Goal: Transaction & Acquisition: Purchase product/service

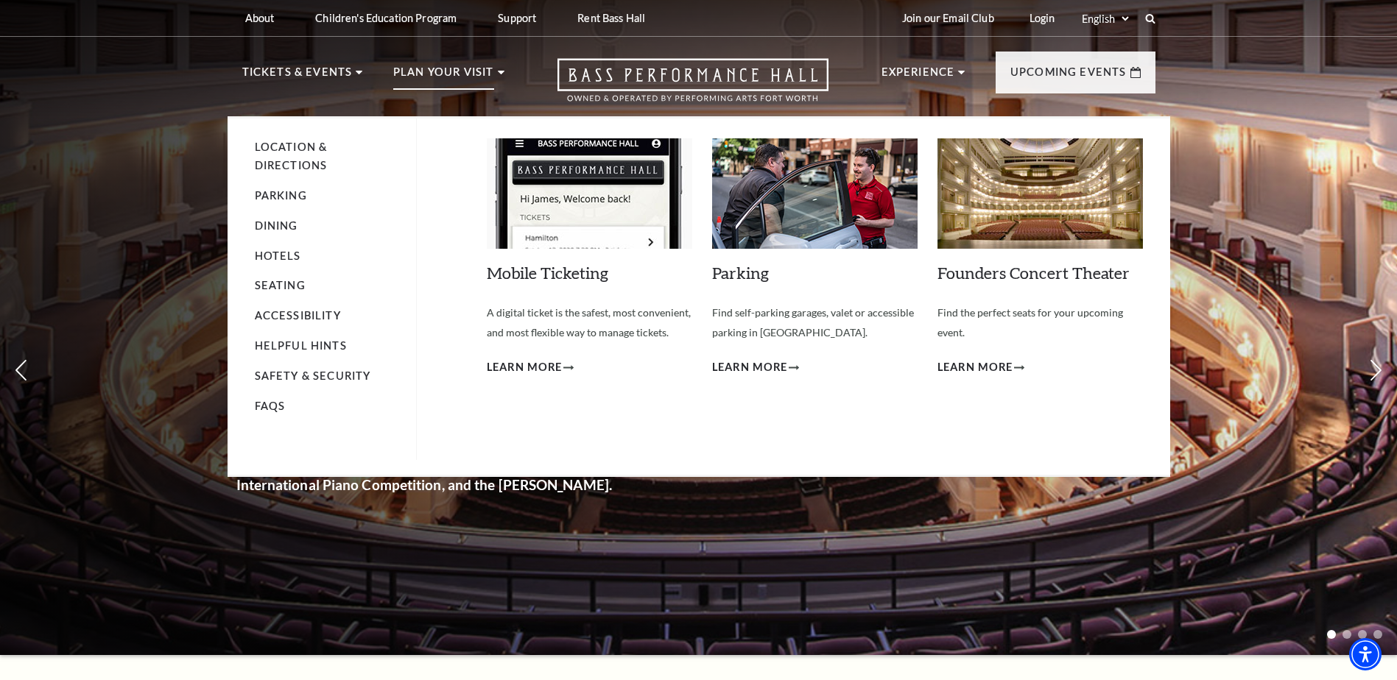
click at [263, 234] on li "Dining" at bounding box center [328, 226] width 147 height 18
click at [266, 228] on link "Dining" at bounding box center [276, 225] width 43 height 13
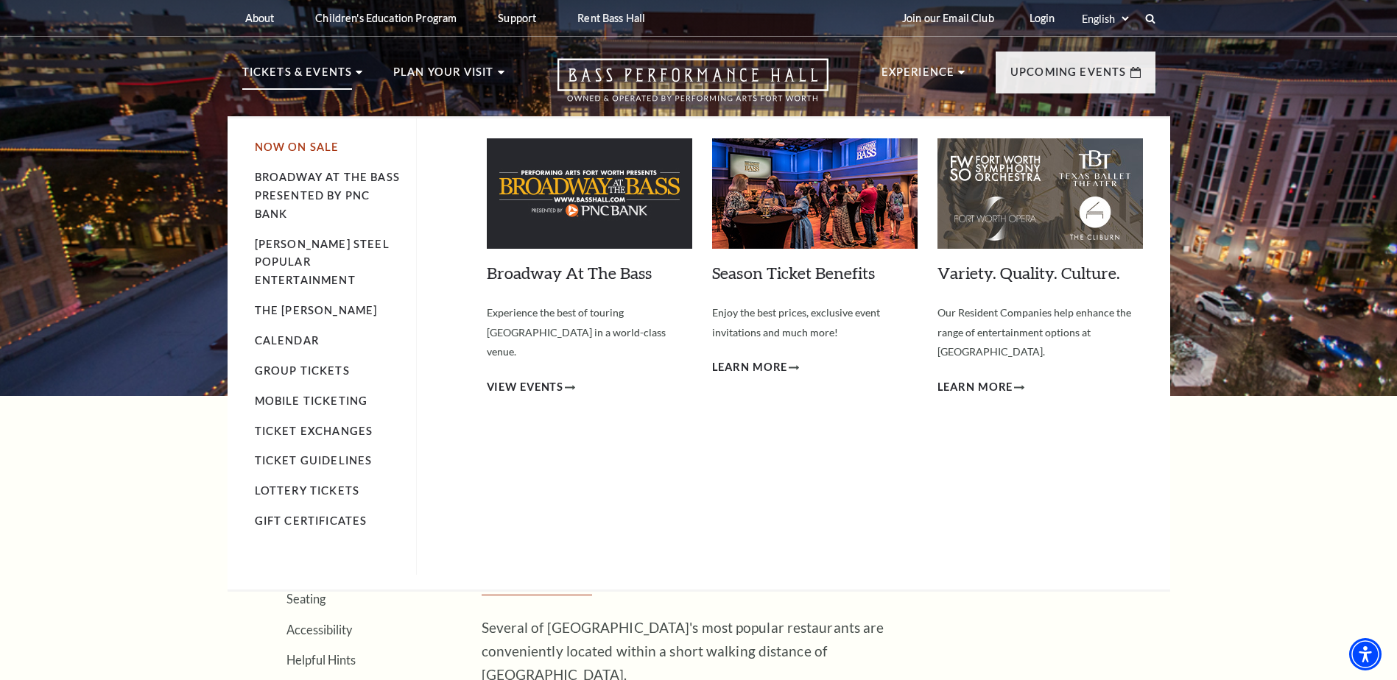
click at [290, 142] on link "Now On Sale" at bounding box center [297, 147] width 85 height 13
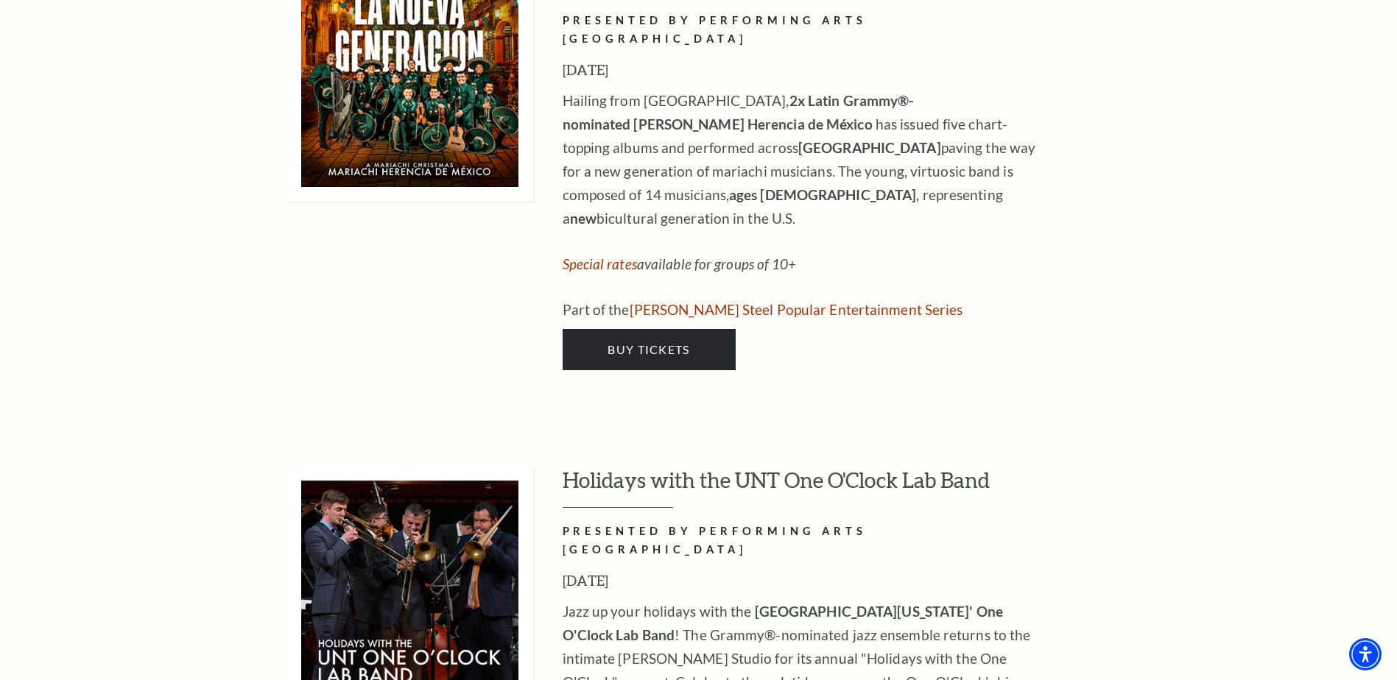
scroll to position [4639, 0]
drag, startPoint x: 1396, startPoint y: 360, endPoint x: 1403, endPoint y: 207, distance: 153.3
click at [1160, 465] on div "Holidays with the UNT One O'Clock Lab Band PRESENTED BY PERFORMING ARTS FORT WO…" at bounding box center [699, 661] width 943 height 392
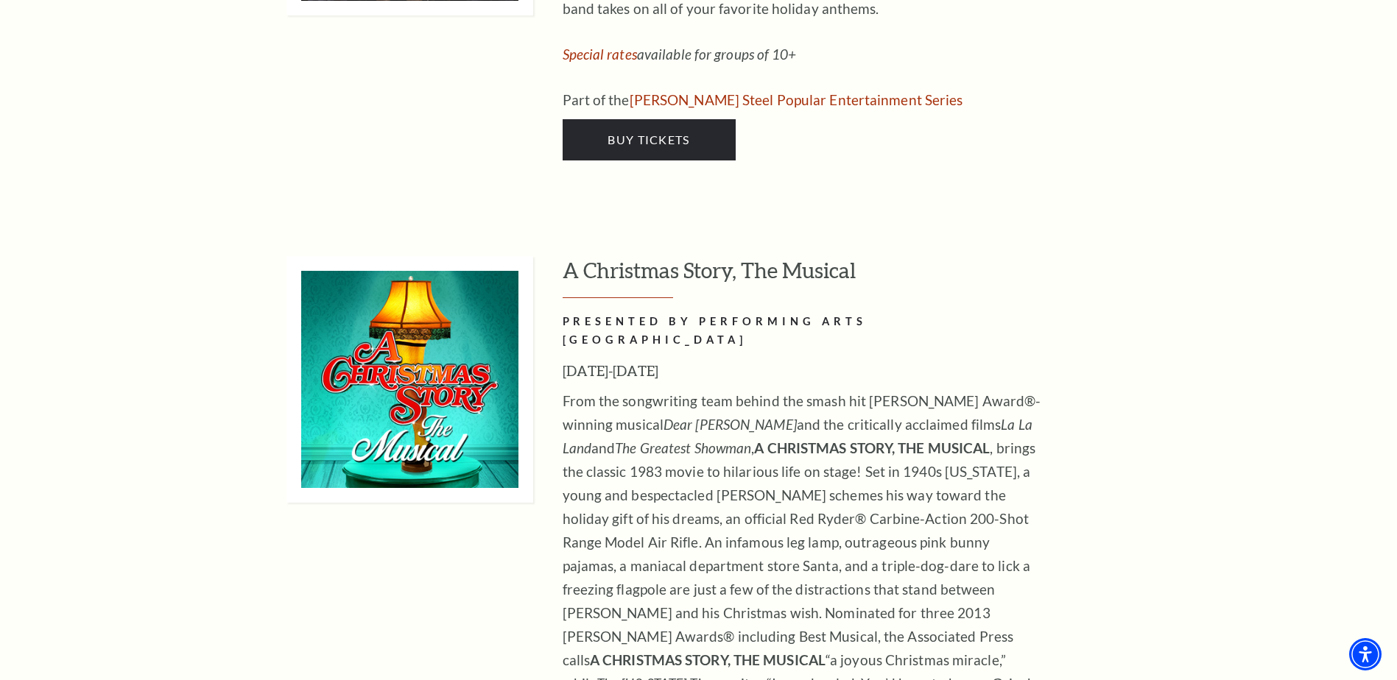
scroll to position [5228, 0]
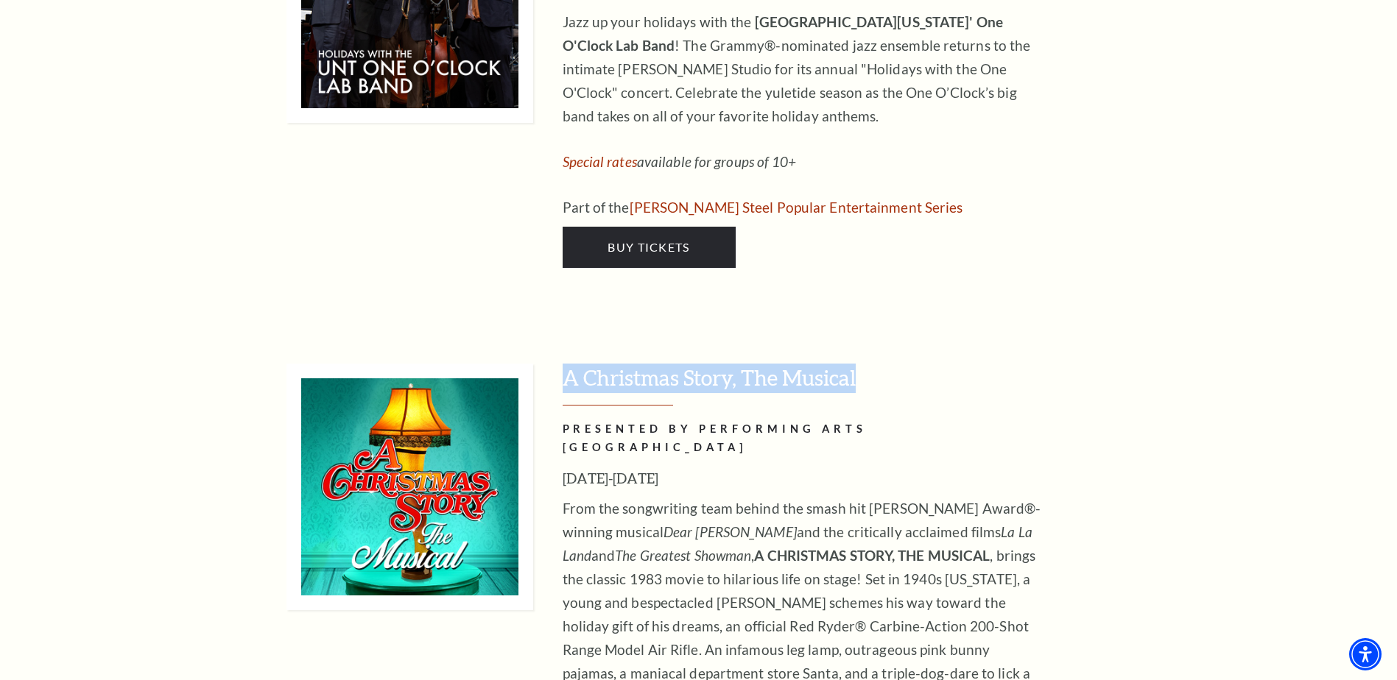
drag, startPoint x: 555, startPoint y: 156, endPoint x: 877, endPoint y: 176, distance: 322.4
click at [877, 364] on div "A Christmas Story, The Musical PRESENTED BY PERFORMING ARTS FORT WORTH December…" at bounding box center [720, 666] width 869 height 604
click at [518, 480] on div at bounding box center [409, 666] width 247 height 604
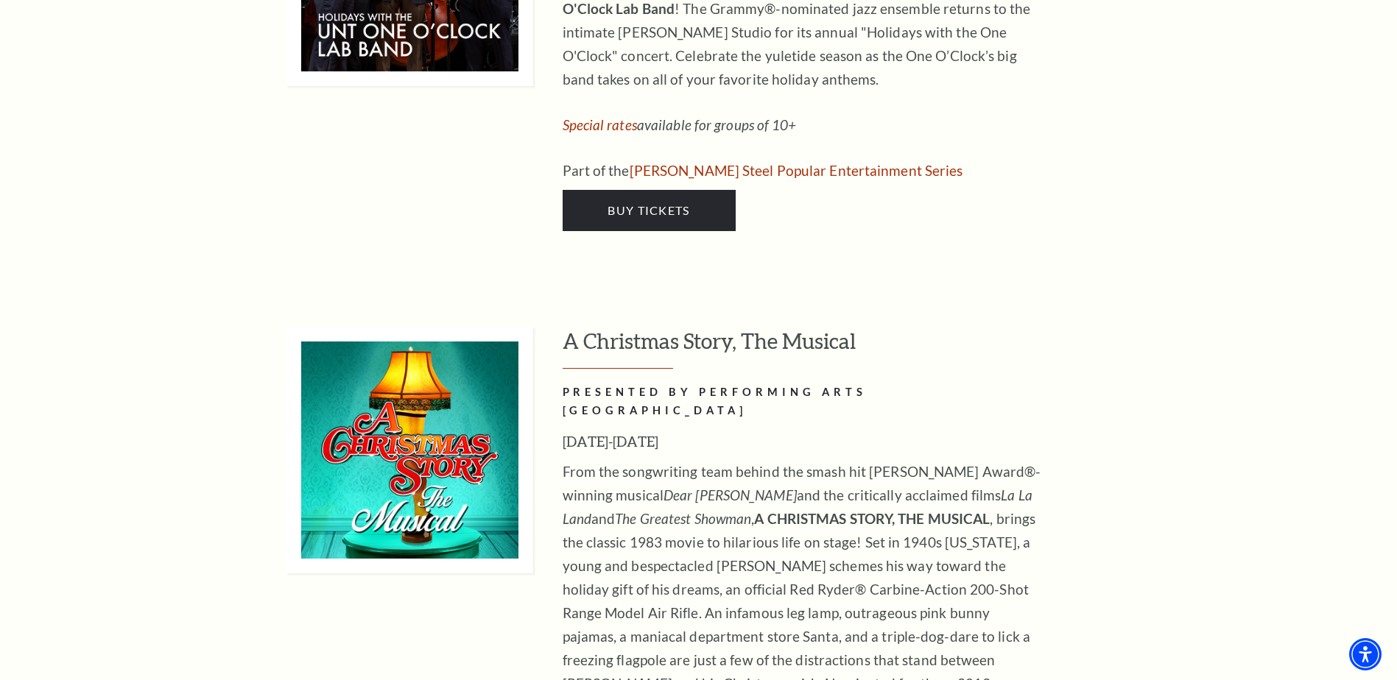
scroll to position [5302, 0]
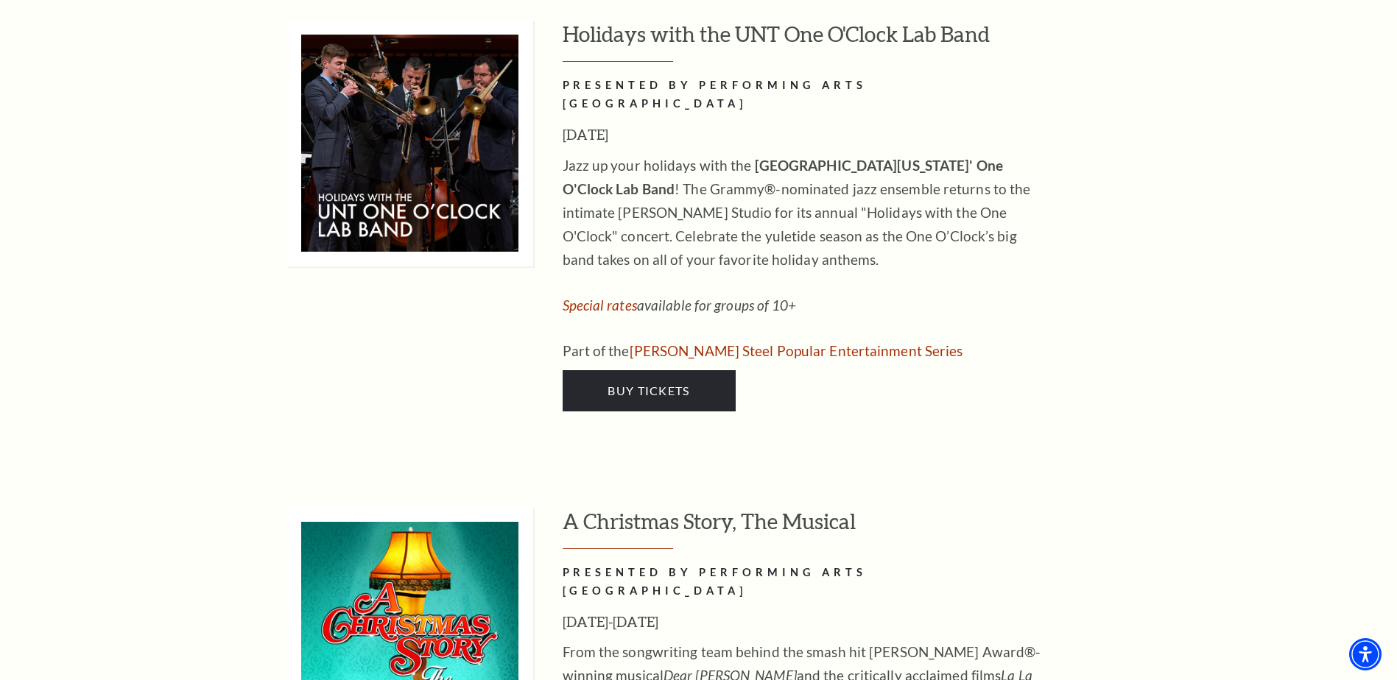
scroll to position [5081, 0]
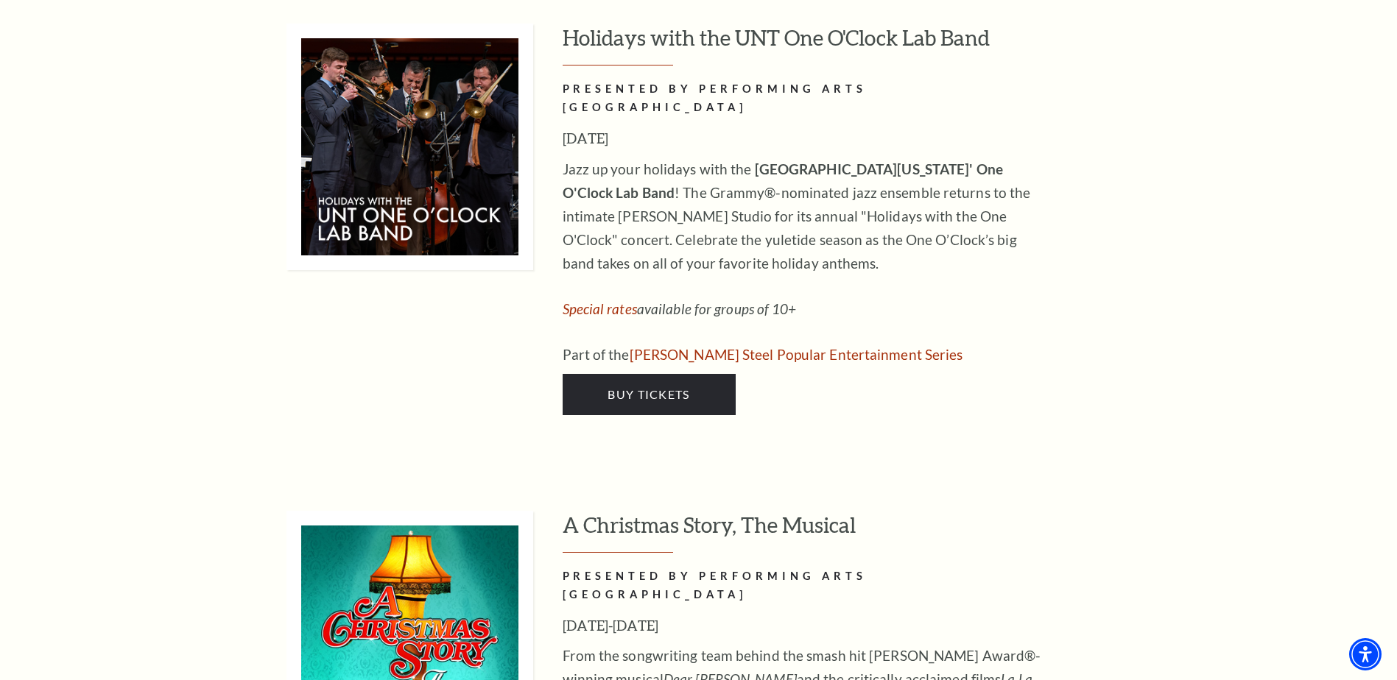
drag, startPoint x: 570, startPoint y: 311, endPoint x: 857, endPoint y: 283, distance: 288.5
click at [857, 283] on div "Mobile Tickets PRESENTED BY PERFORMING ARTS FORT WORTH All tickets to Performin…" at bounding box center [698, 212] width 1397 height 8276
copy h3 "A Christmas Story, The Musical"
drag, startPoint x: 566, startPoint y: 384, endPoint x: 686, endPoint y: 384, distance: 119.3
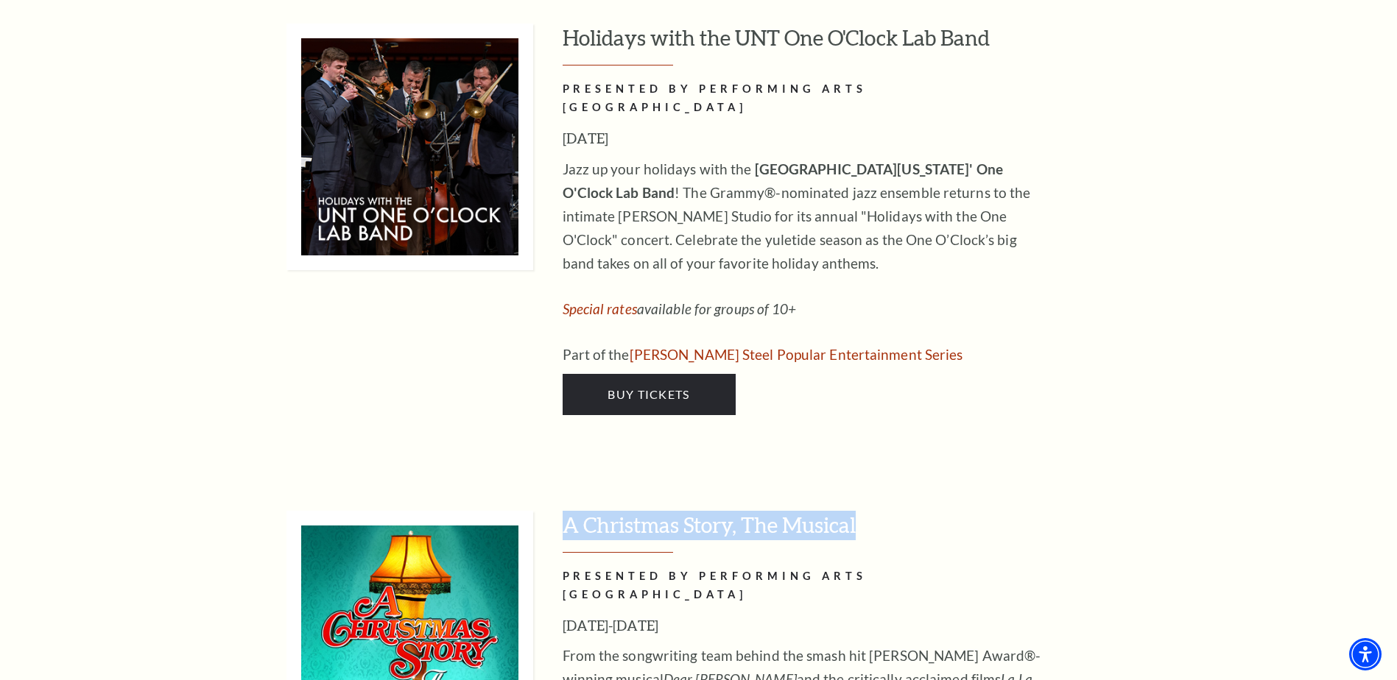
click at [686, 614] on h3 "[DATE]-[DATE]" at bounding box center [802, 626] width 479 height 24
copy h3 "[DATE]-[DATE]"
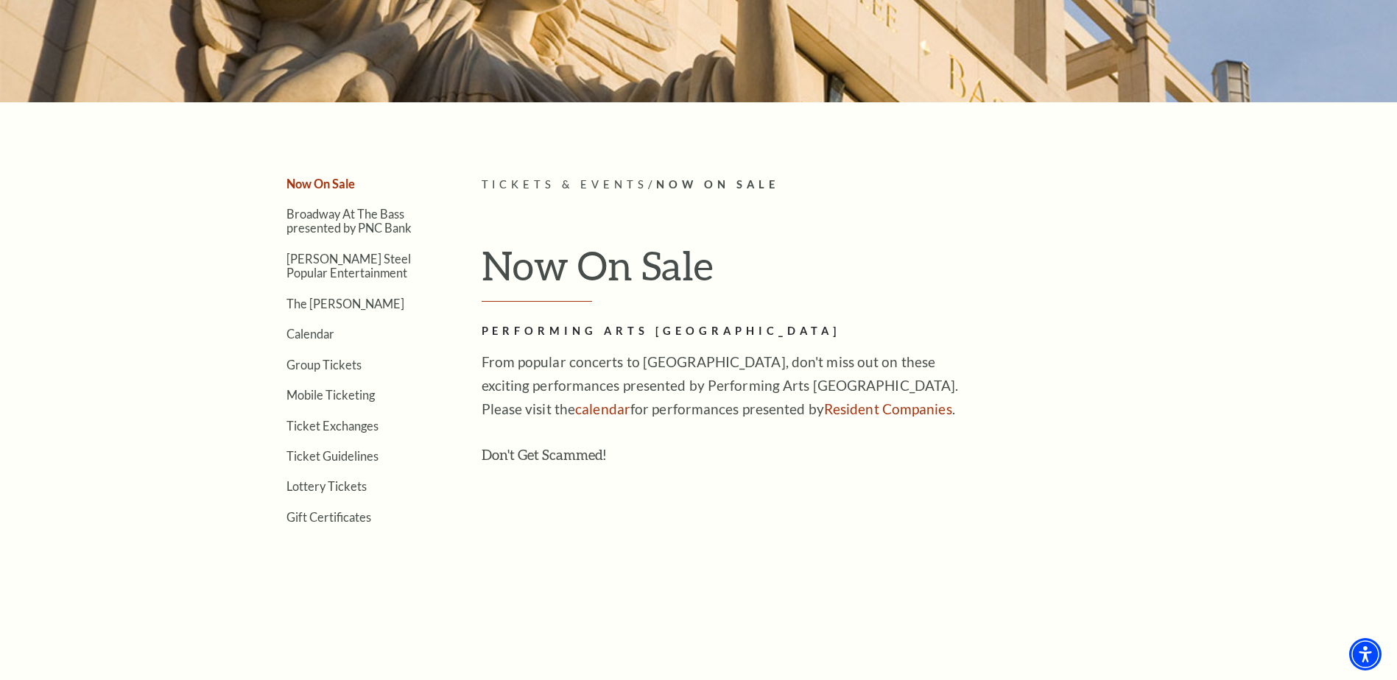
scroll to position [295, 0]
click at [379, 221] on link "Broadway At The Bass presented by PNC Bank" at bounding box center [348, 220] width 125 height 28
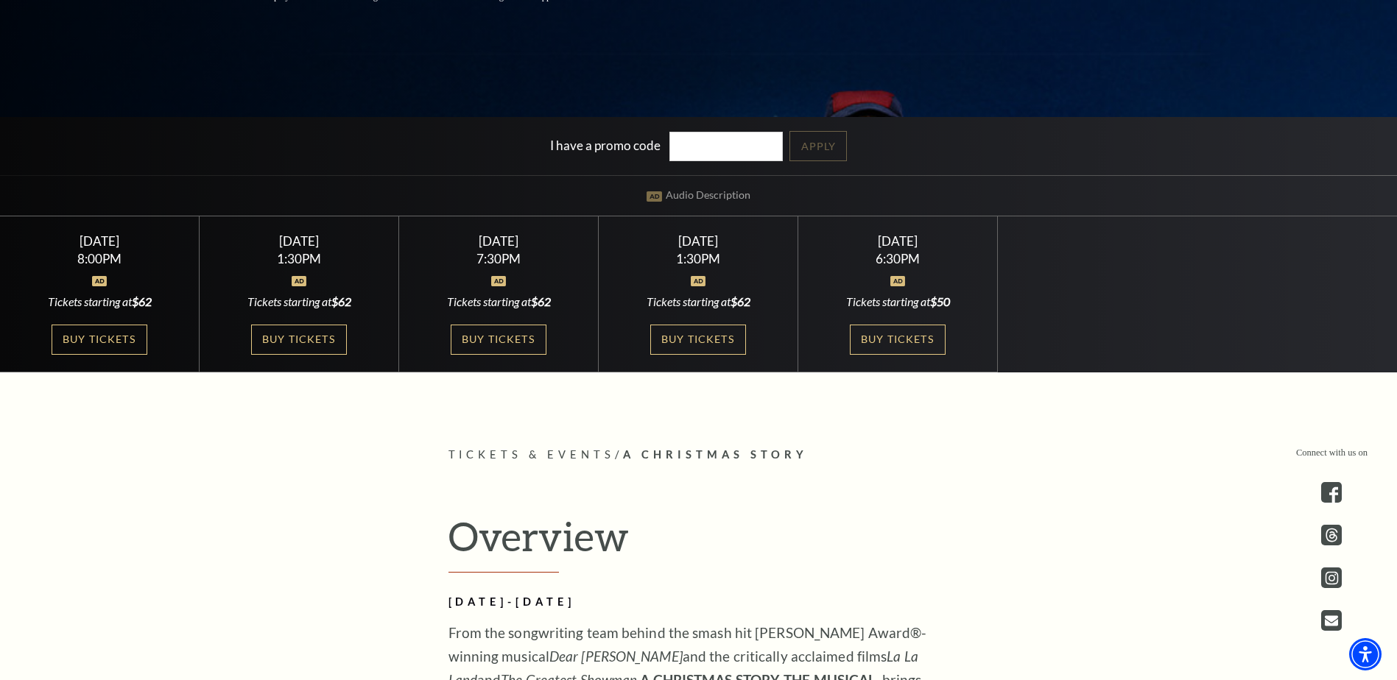
scroll to position [442, 0]
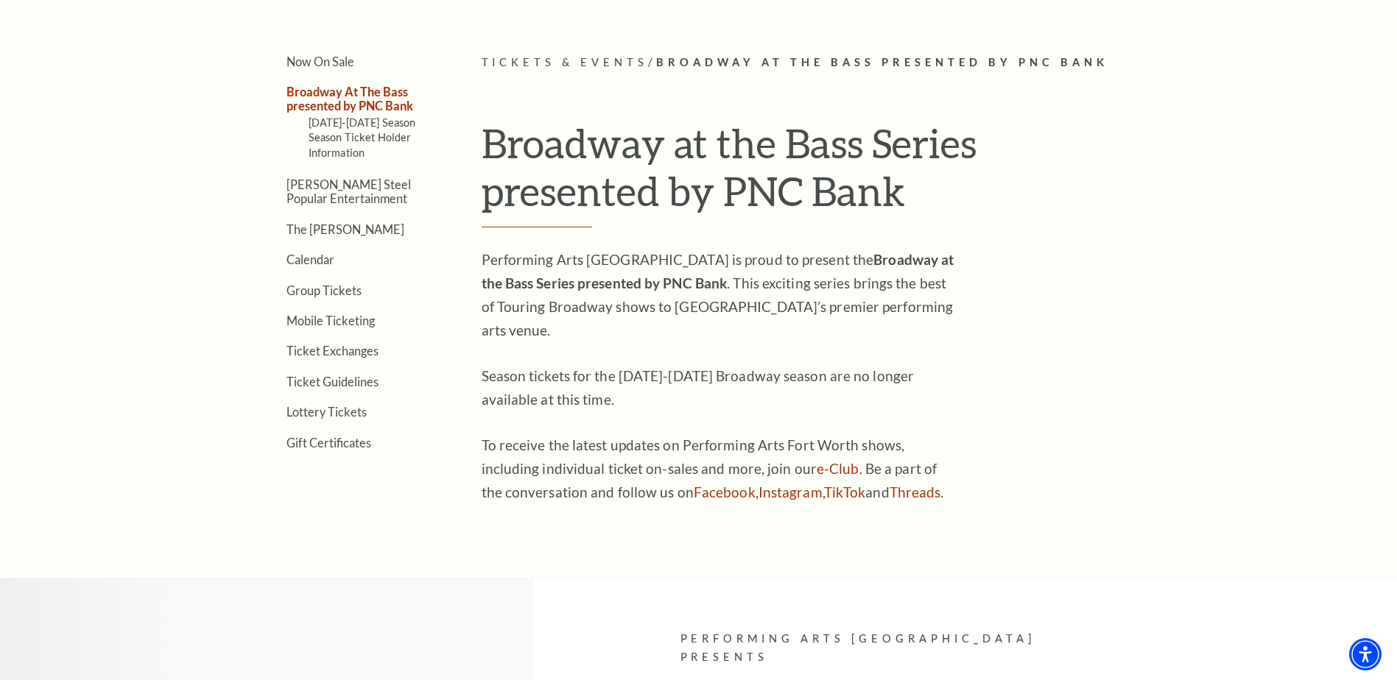
scroll to position [221, 0]
